Goal: Check status: Check status

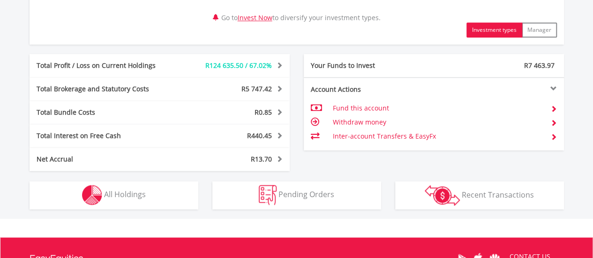
scroll to position [510, 0]
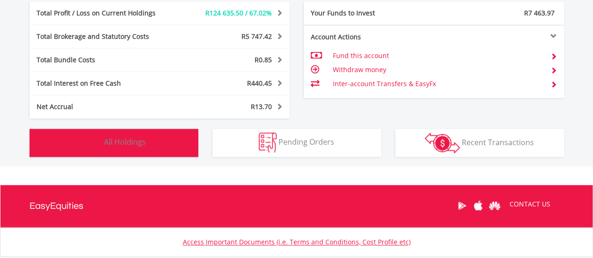
click at [78, 133] on button "Holdings All Holdings" at bounding box center [114, 143] width 169 height 28
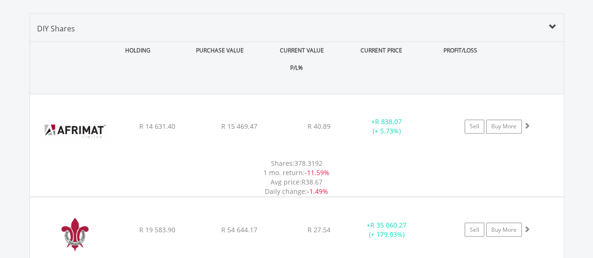
scroll to position [691, 0]
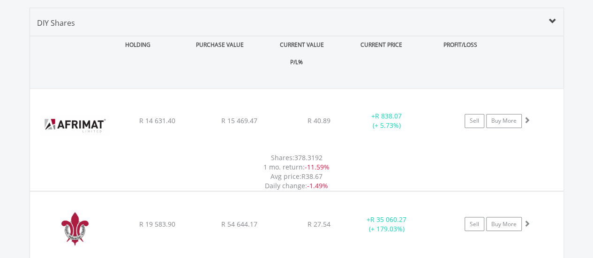
click at [268, 37] on div "CURRENT VALUE" at bounding box center [302, 44] width 80 height 17
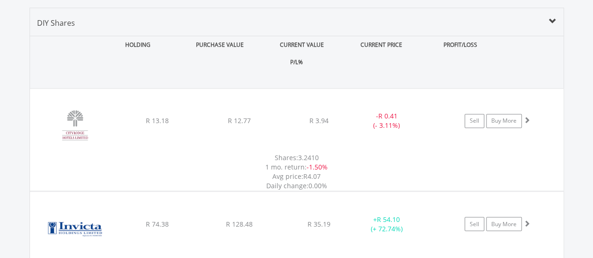
click at [268, 37] on div "CURRENT VALUE" at bounding box center [302, 44] width 80 height 17
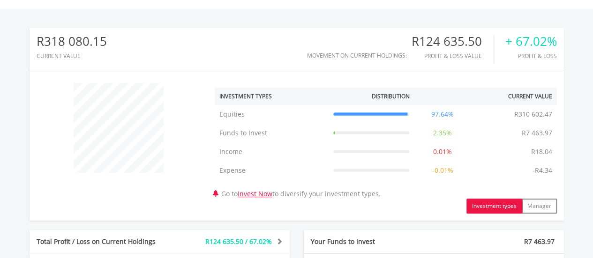
scroll to position [55, 0]
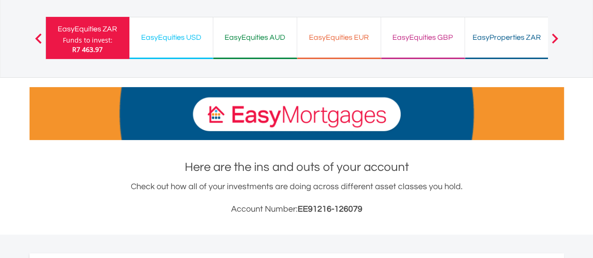
click at [203, 38] on div "EasyEquities USD" at bounding box center [171, 37] width 72 height 13
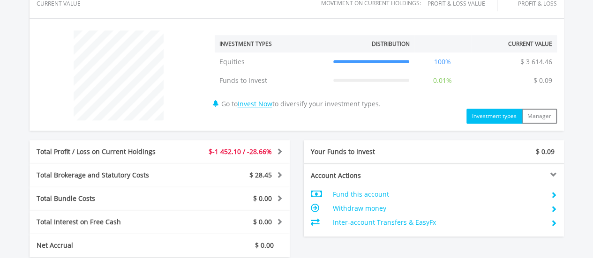
scroll to position [351, 0]
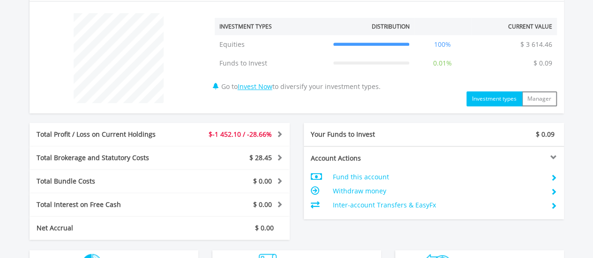
click at [570, 148] on div "Account Actions Fund this account Withdraw money Inter-account Transfers & Easy…" at bounding box center [434, 182] width 274 height 73
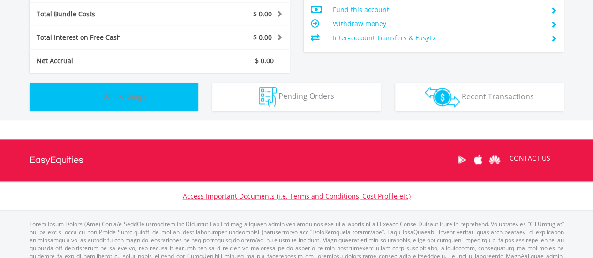
click at [140, 93] on span "All Holdings" at bounding box center [125, 96] width 42 height 10
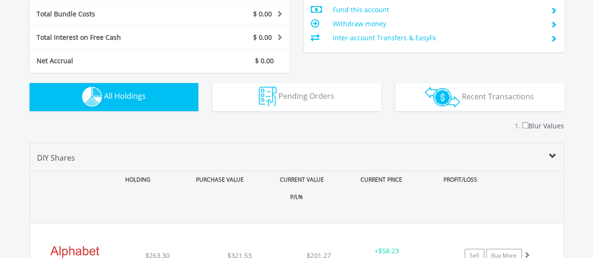
scroll to position [658, 0]
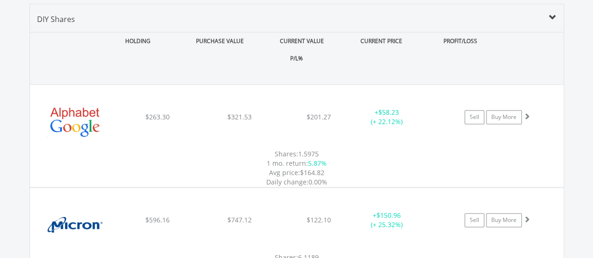
click at [263, 34] on div "CURRENT VALUE" at bounding box center [302, 40] width 80 height 17
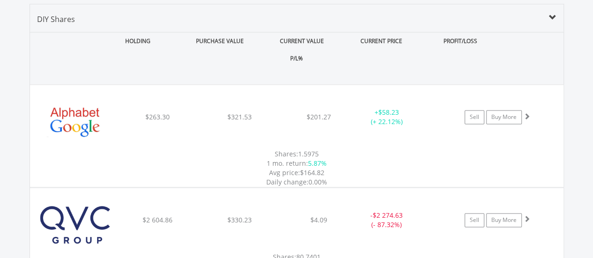
click at [263, 34] on div "CURRENT VALUE" at bounding box center [302, 40] width 80 height 17
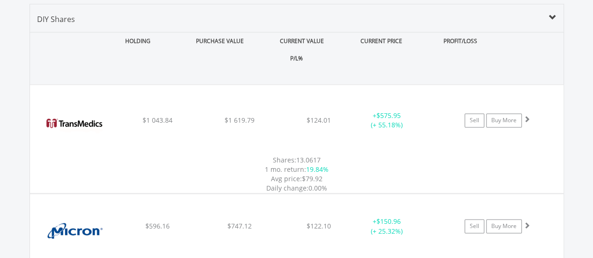
click at [263, 34] on div "CURRENT VALUE" at bounding box center [302, 40] width 80 height 17
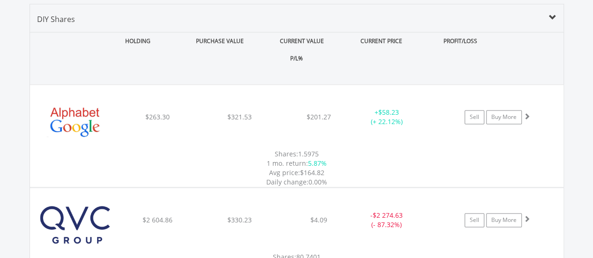
click at [263, 34] on div "CURRENT VALUE" at bounding box center [302, 40] width 80 height 17
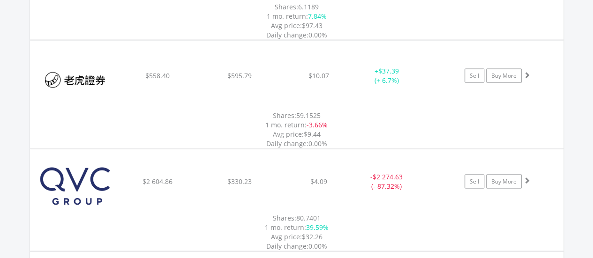
scroll to position [916, 0]
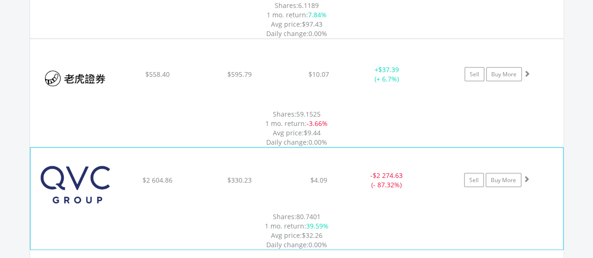
click at [528, 176] on span at bounding box center [526, 179] width 7 height 7
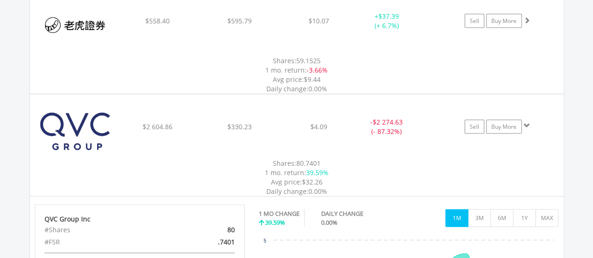
scroll to position [981, 0]
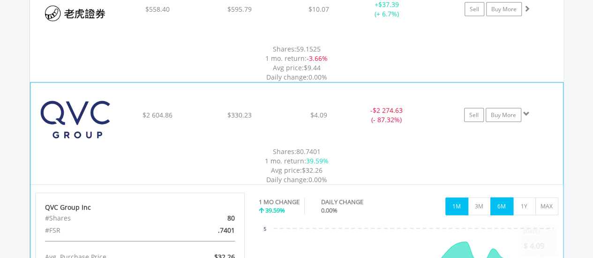
click at [504, 198] on button "6M" at bounding box center [502, 207] width 23 height 18
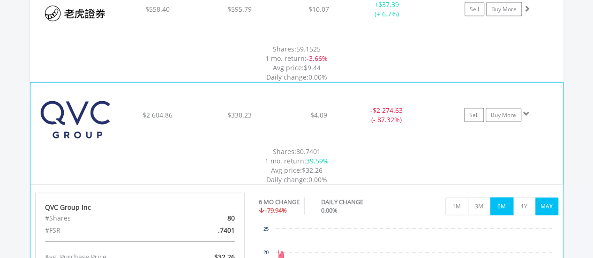
click at [543, 198] on button "MAX" at bounding box center [547, 207] width 23 height 18
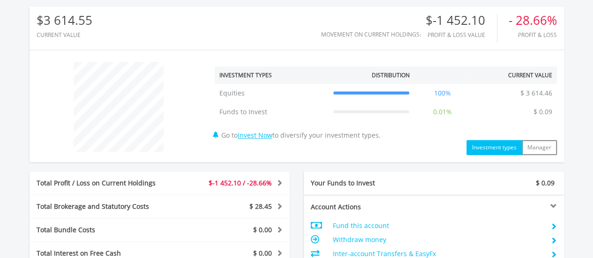
scroll to position [76, 0]
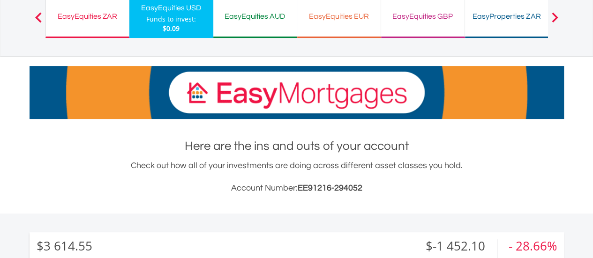
click at [420, 29] on div "EasyEquities GBP Funds to invest: $0.09" at bounding box center [423, 17] width 84 height 42
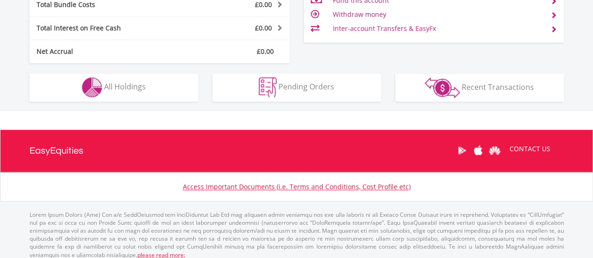
scroll to position [534, 0]
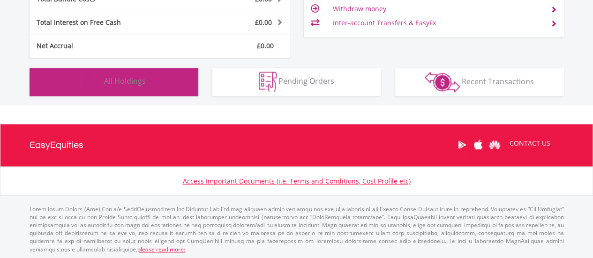
click at [114, 83] on span "All Holdings" at bounding box center [125, 81] width 42 height 10
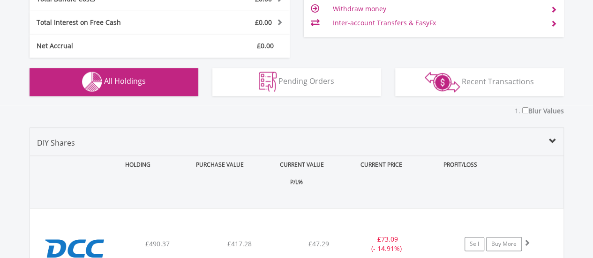
scroll to position [658, 0]
